Goal: Find specific page/section: Find specific page/section

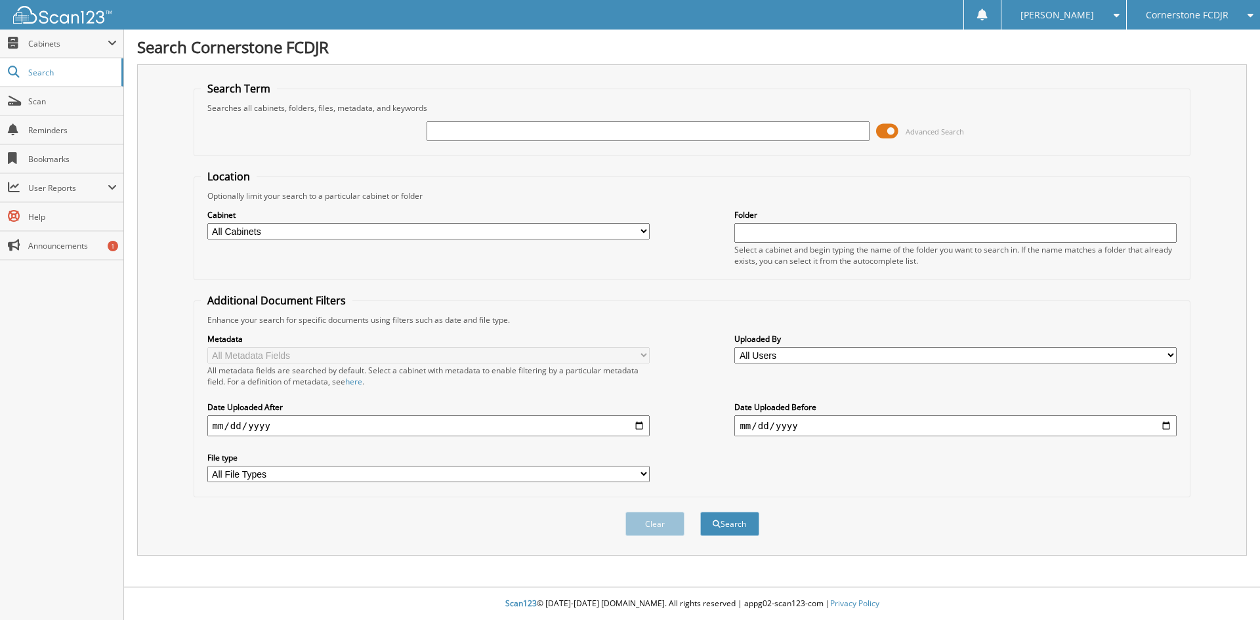
click at [551, 128] on input "text" at bounding box center [648, 131] width 442 height 20
type input "16455838"
click at [700, 512] on button "Search" at bounding box center [729, 524] width 59 height 24
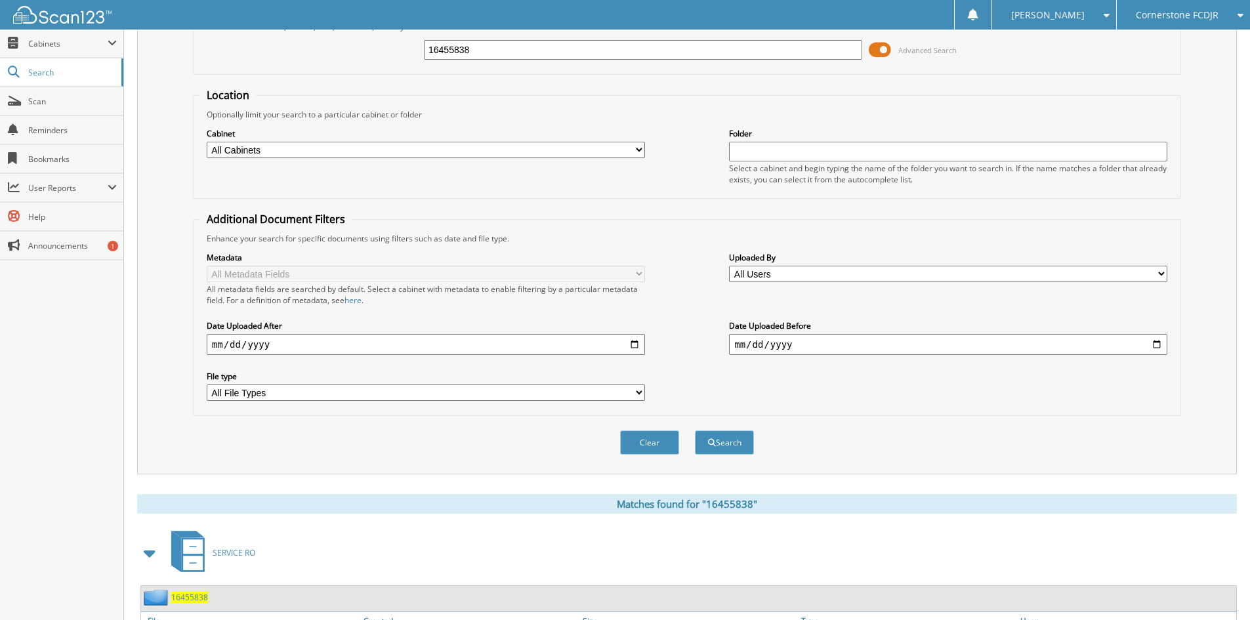
scroll to position [194, 0]
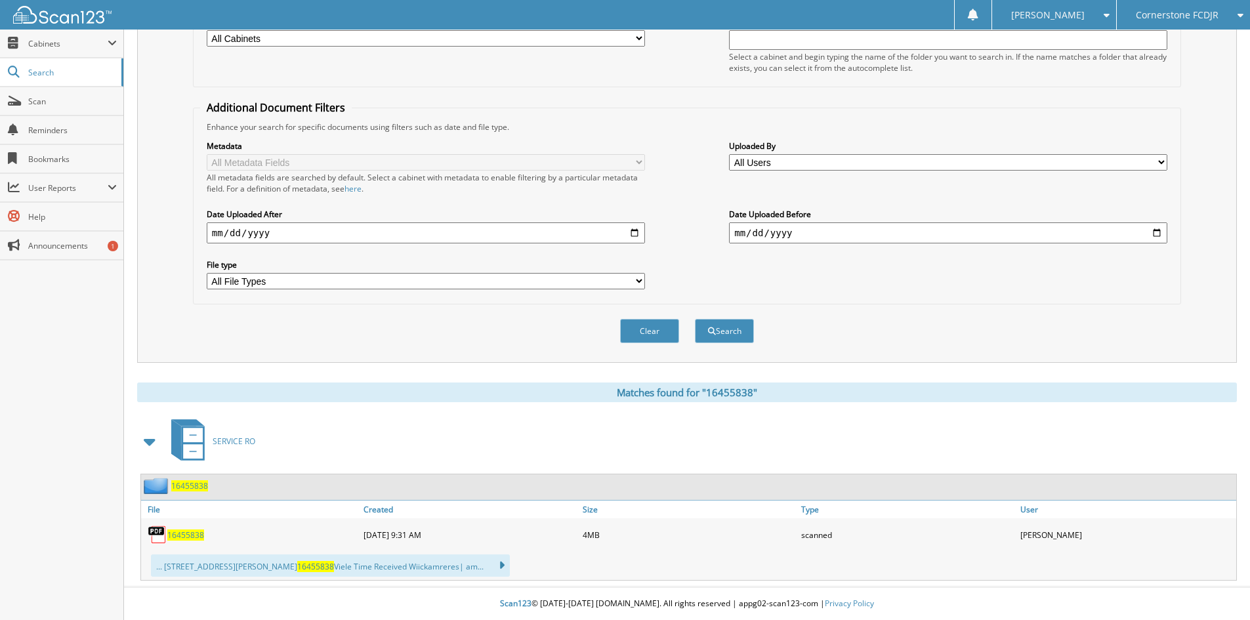
click at [195, 533] on span "16455838" at bounding box center [185, 535] width 37 height 11
